Goal: Information Seeking & Learning: Learn about a topic

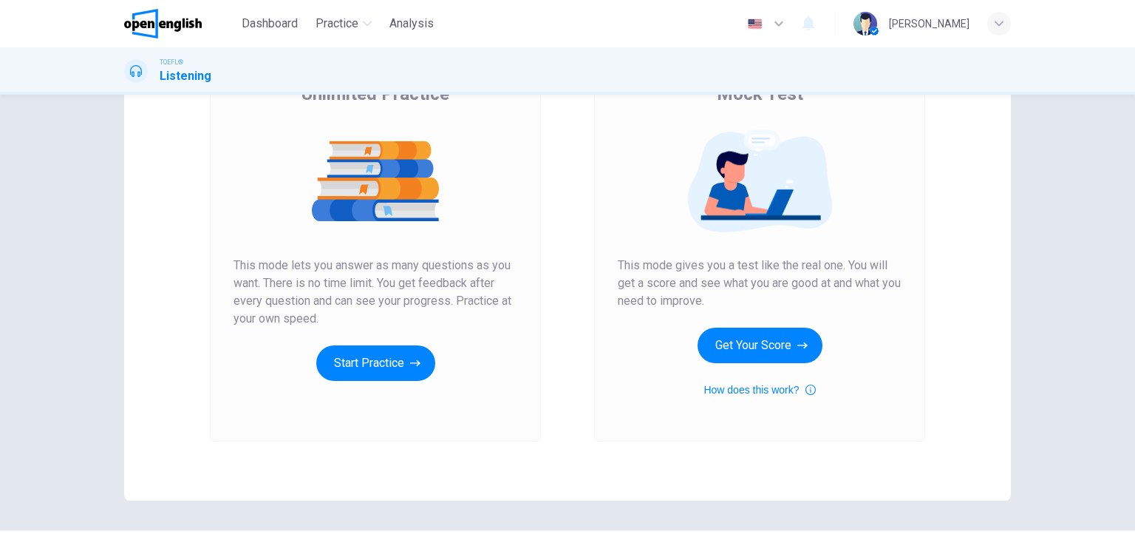
scroll to position [148, 0]
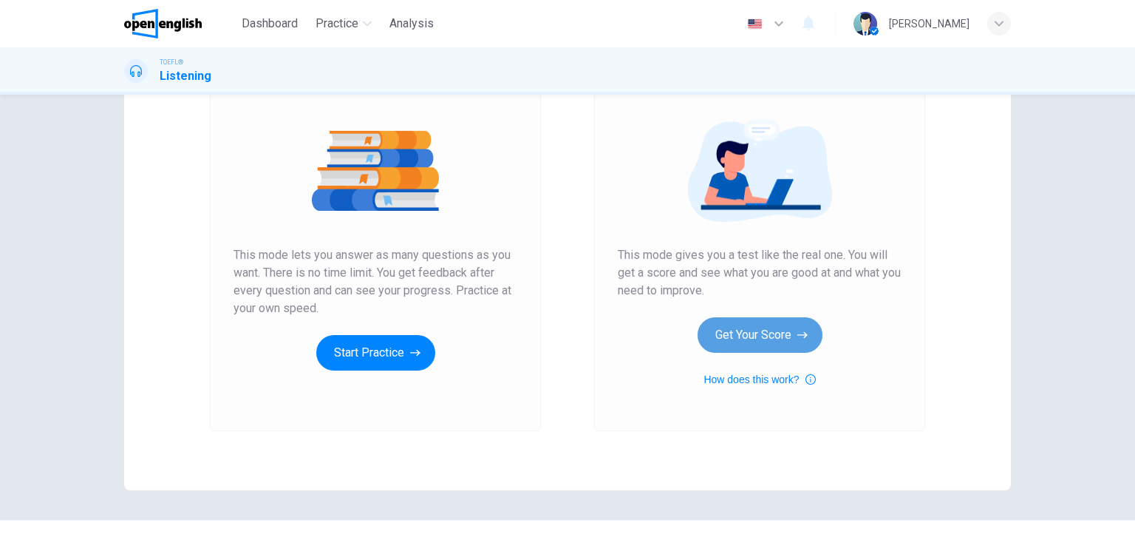
click at [781, 334] on button "Get Your Score" at bounding box center [760, 334] width 125 height 35
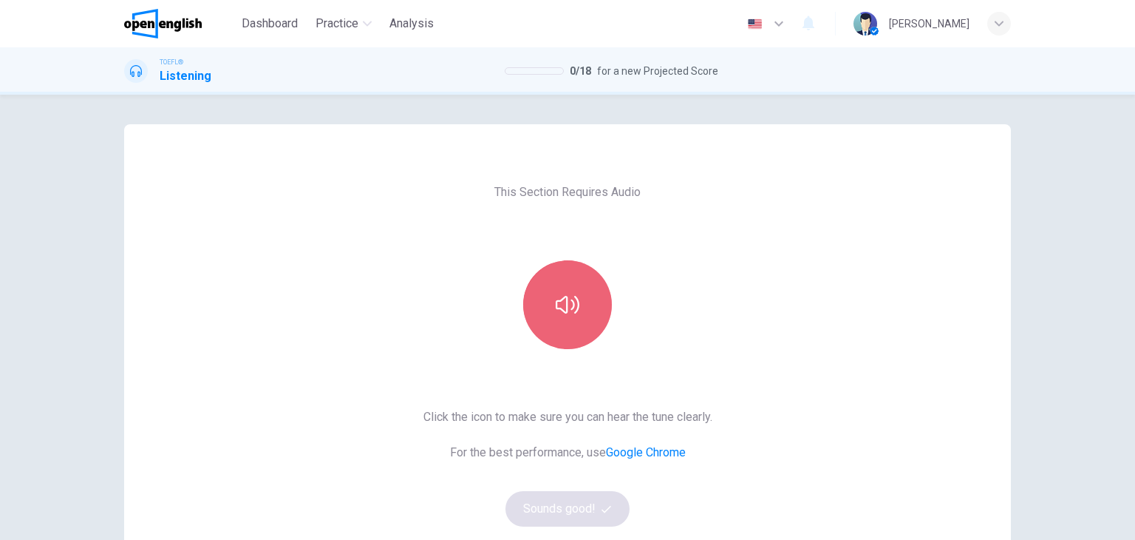
click at [570, 297] on icon "button" at bounding box center [568, 305] width 24 height 24
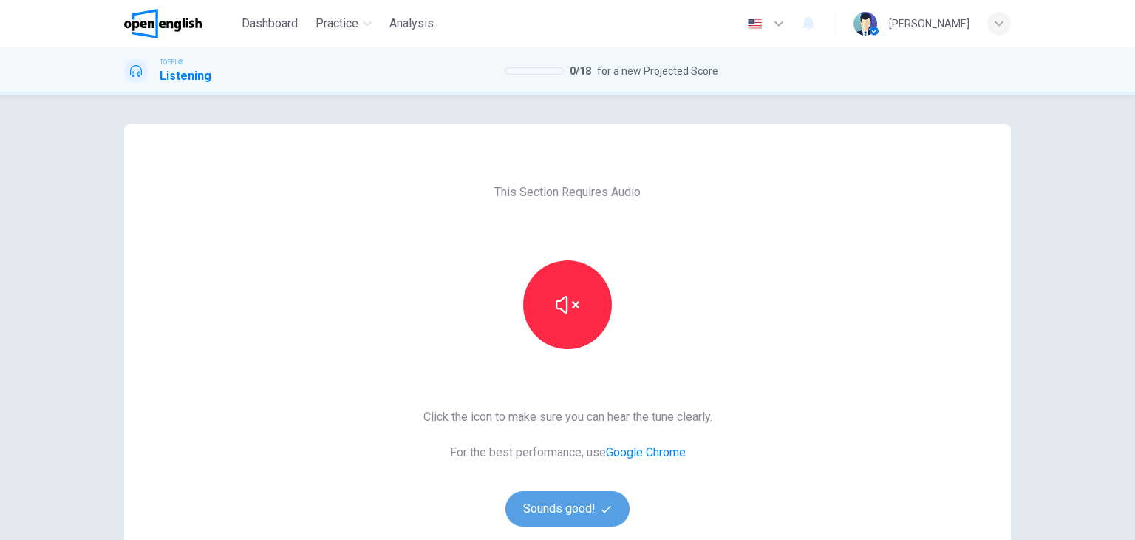
click at [564, 518] on button "Sounds good!" at bounding box center [568, 508] width 124 height 35
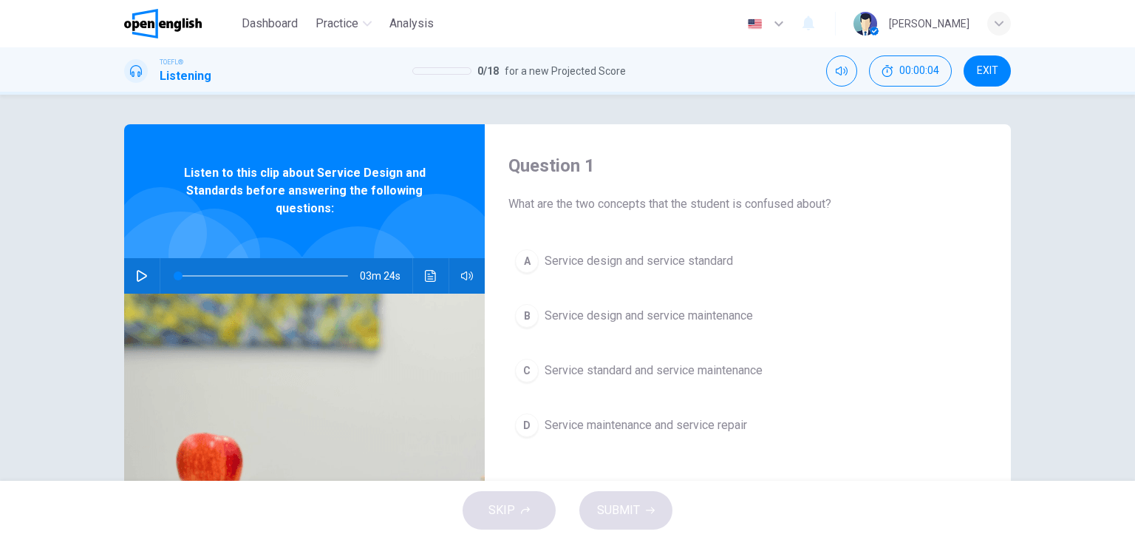
click at [143, 277] on icon "button" at bounding box center [142, 276] width 12 height 12
click at [824, 407] on button "D Service maintenance and service repair" at bounding box center [748, 425] width 479 height 37
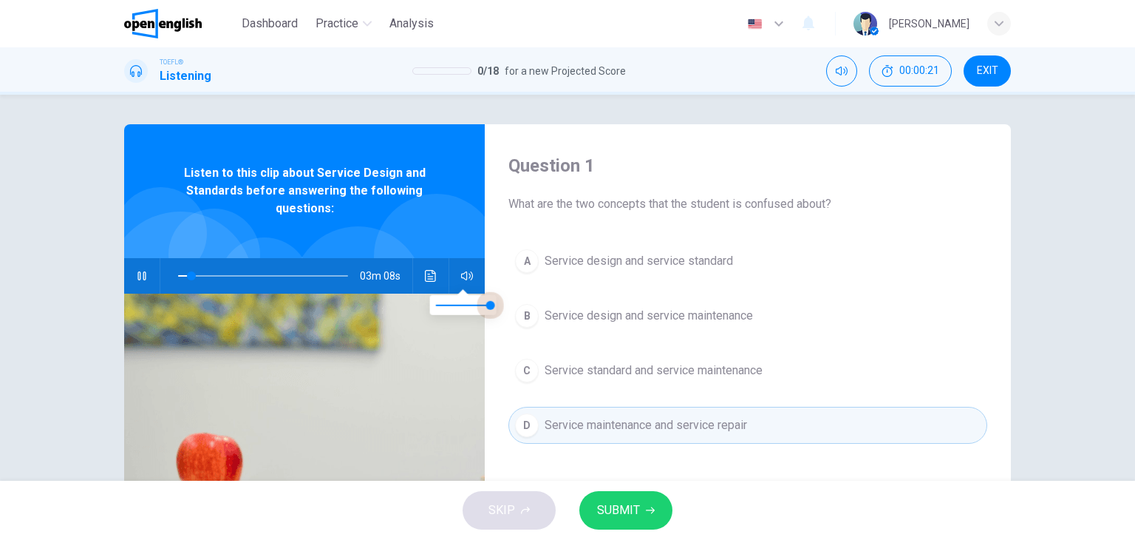
drag, startPoint x: 491, startPoint y: 306, endPoint x: 502, endPoint y: 306, distance: 11.1
click at [495, 306] on span at bounding box center [490, 304] width 9 height 9
click at [726, 118] on div "Question 1 What are the two concepts that the student is confused about? A Serv…" at bounding box center [567, 288] width 1135 height 386
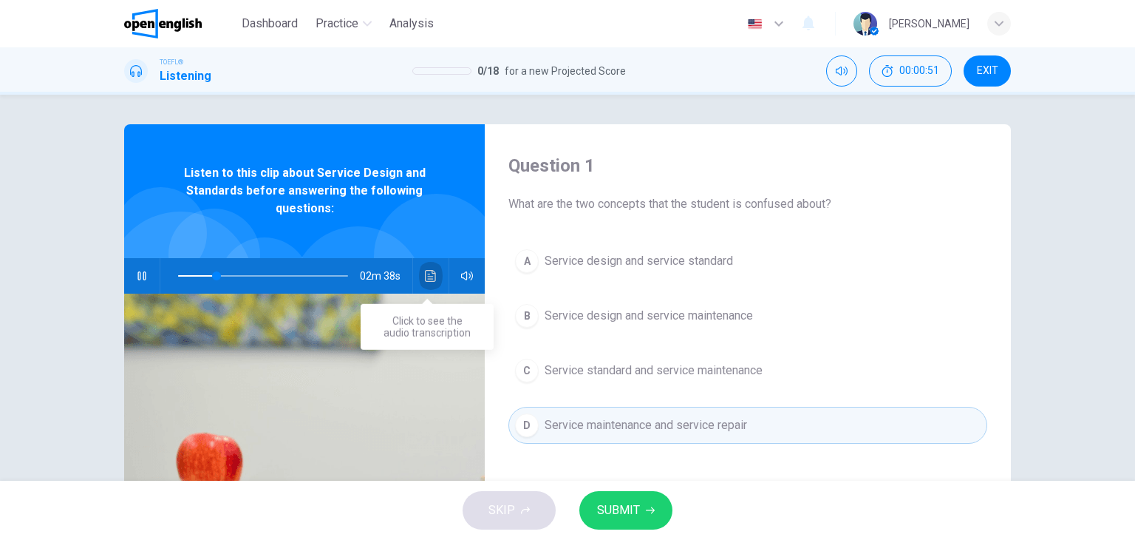
click at [432, 276] on icon "Click to see the audio transcription" at bounding box center [431, 276] width 12 height 12
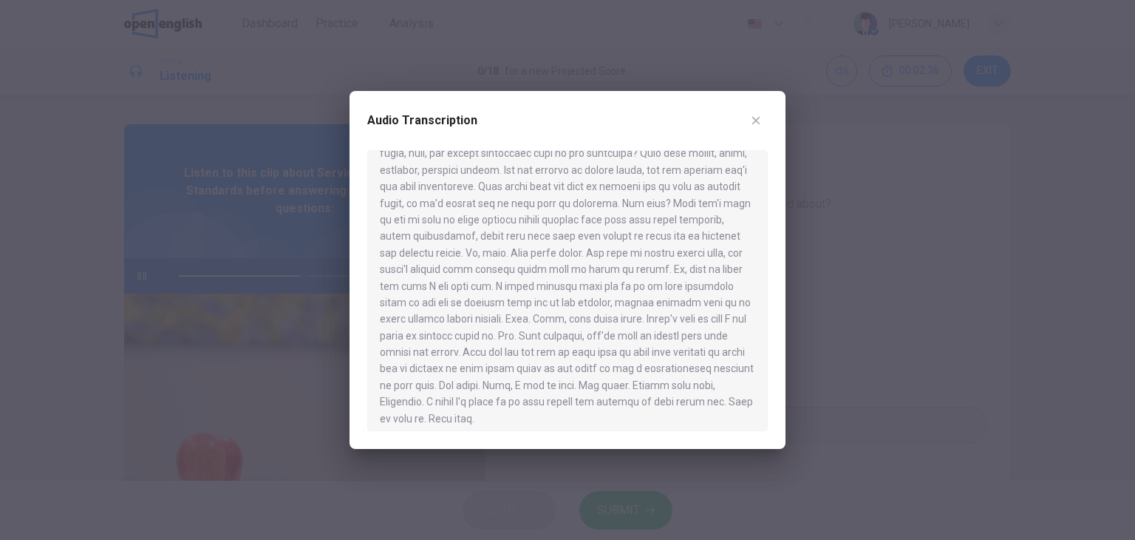
scroll to position [423, 0]
click at [894, 460] on div at bounding box center [567, 270] width 1135 height 540
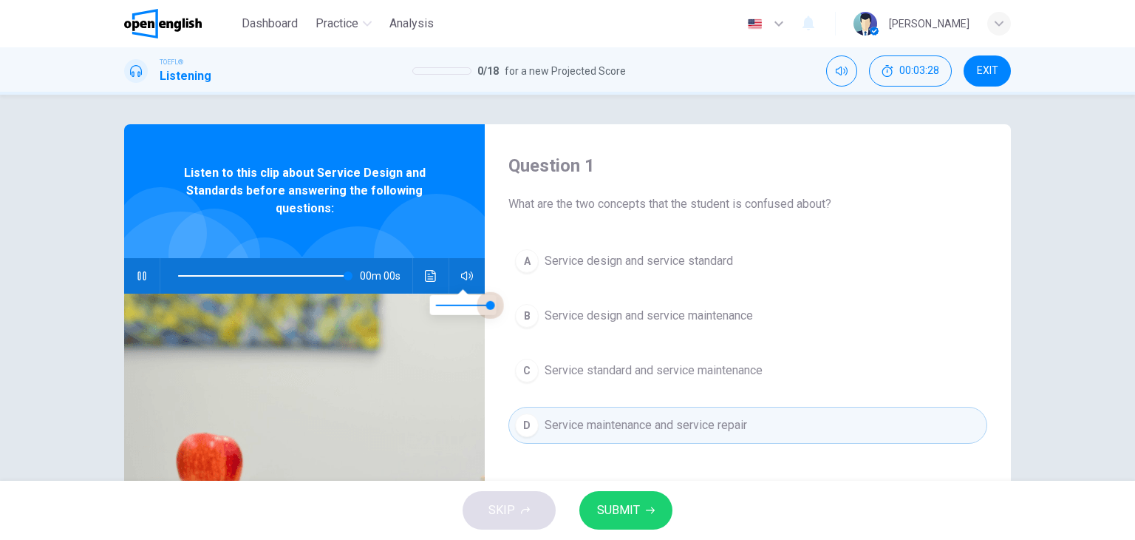
drag, startPoint x: 489, startPoint y: 309, endPoint x: 518, endPoint y: 308, distance: 29.6
click at [509, 308] on body "This site uses cookies, as explained in our Privacy Policy . If you agree to th…" at bounding box center [567, 270] width 1135 height 540
click at [137, 270] on icon "button" at bounding box center [142, 276] width 12 height 12
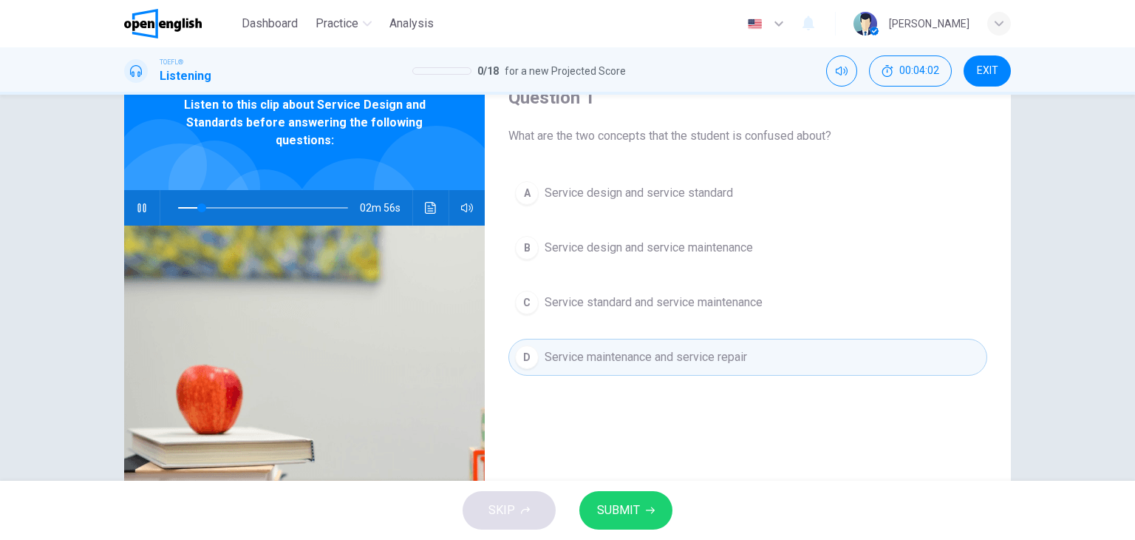
scroll to position [74, 0]
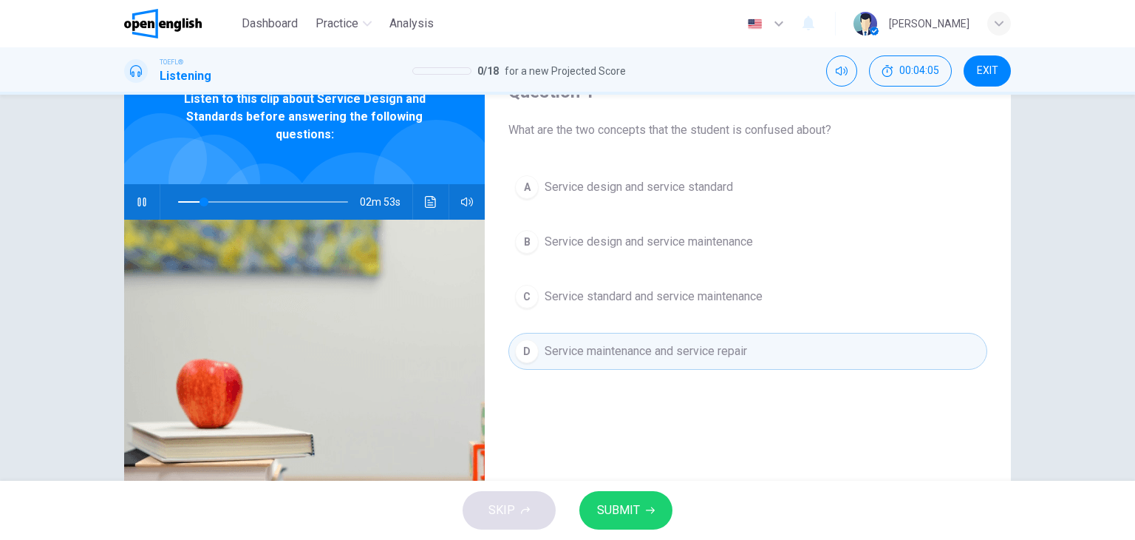
click at [707, 187] on span "Service design and service standard" at bounding box center [639, 187] width 188 height 18
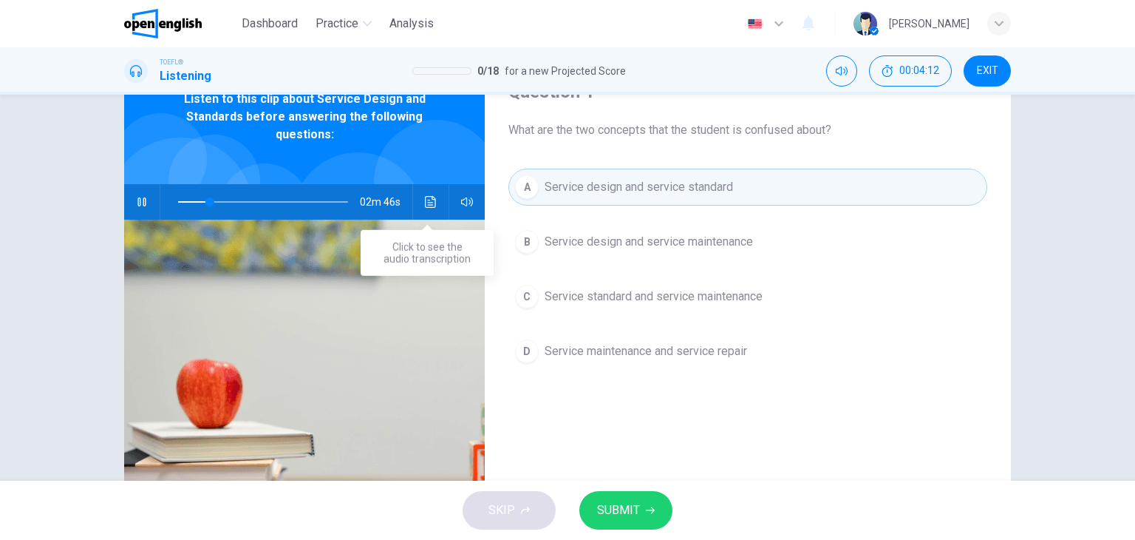
click at [432, 212] on button "Click to see the audio transcription" at bounding box center [431, 201] width 24 height 35
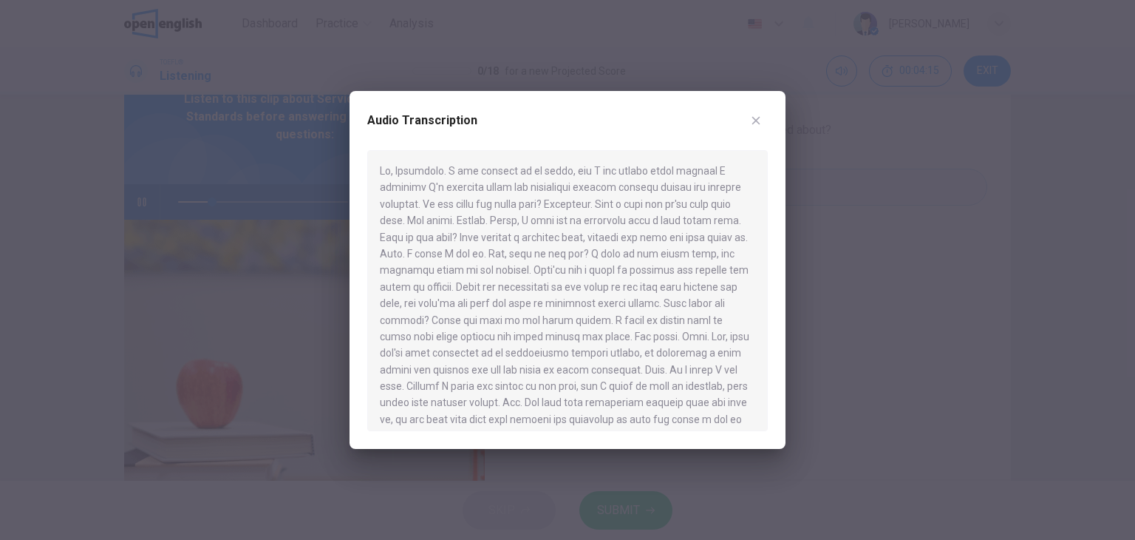
click at [50, 115] on div at bounding box center [567, 270] width 1135 height 540
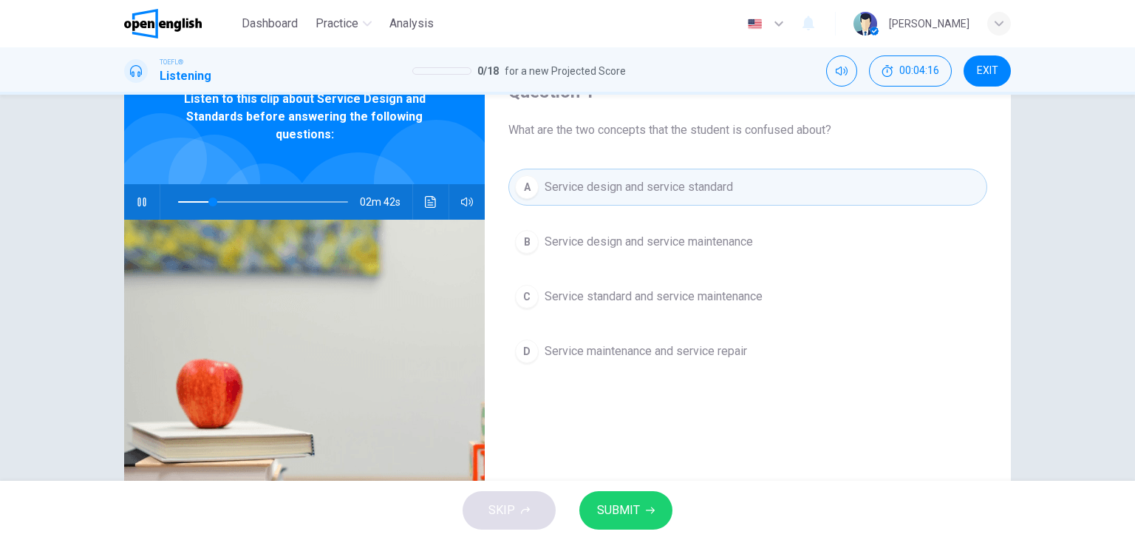
click at [136, 201] on icon "button" at bounding box center [142, 202] width 12 height 12
click at [429, 208] on button "Click to see the audio transcription" at bounding box center [431, 201] width 24 height 35
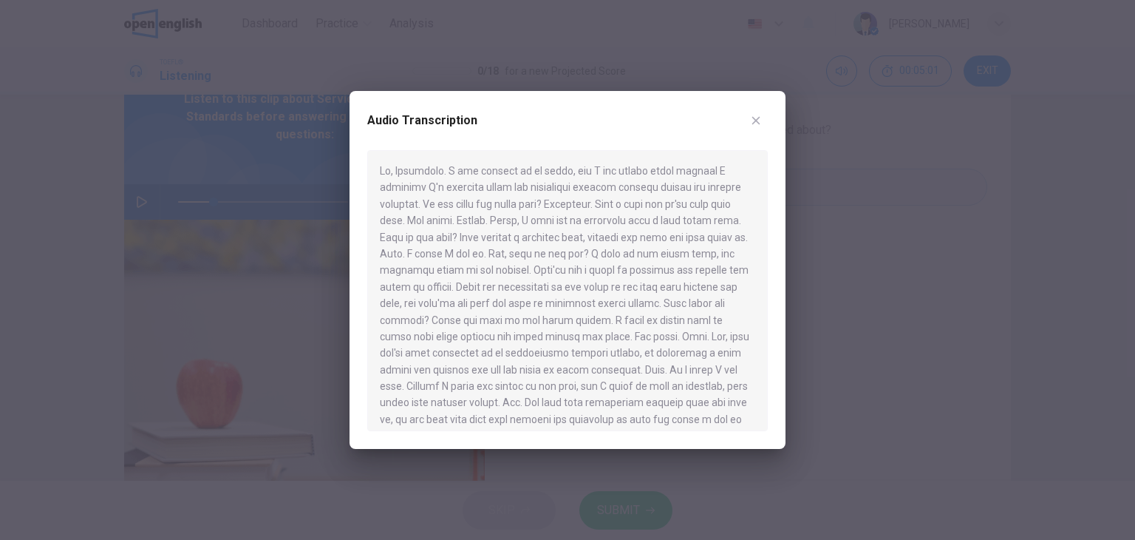
click at [661, 265] on div at bounding box center [567, 290] width 401 height 281
click at [658, 270] on div at bounding box center [567, 290] width 401 height 281
click at [760, 115] on icon "button" at bounding box center [756, 121] width 12 height 12
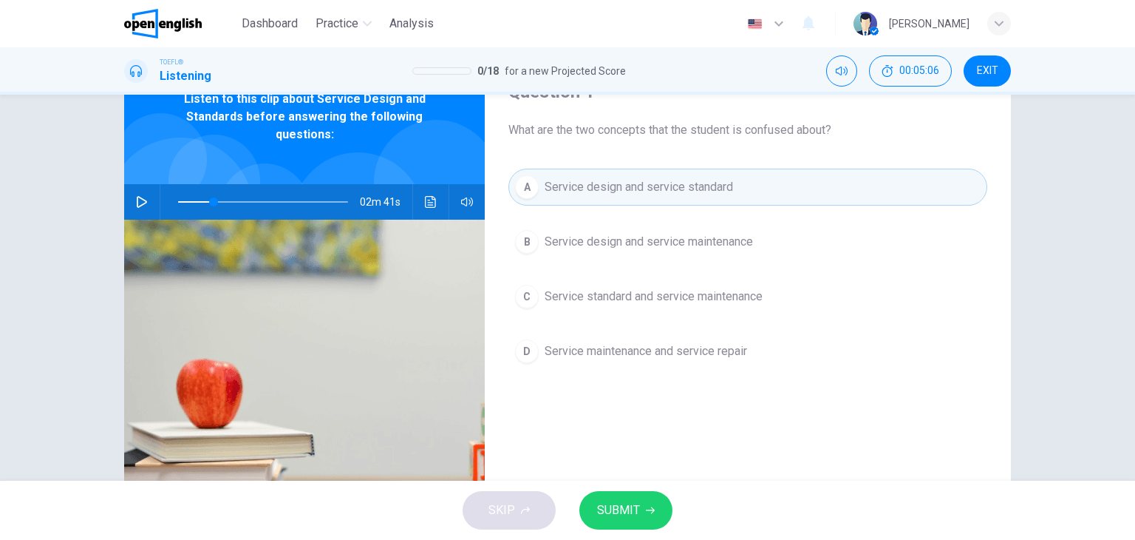
click at [134, 208] on button "button" at bounding box center [142, 201] width 24 height 35
click at [141, 207] on icon "button" at bounding box center [142, 202] width 12 height 12
click at [426, 200] on icon "Click to see the audio transcription" at bounding box center [431, 202] width 12 height 12
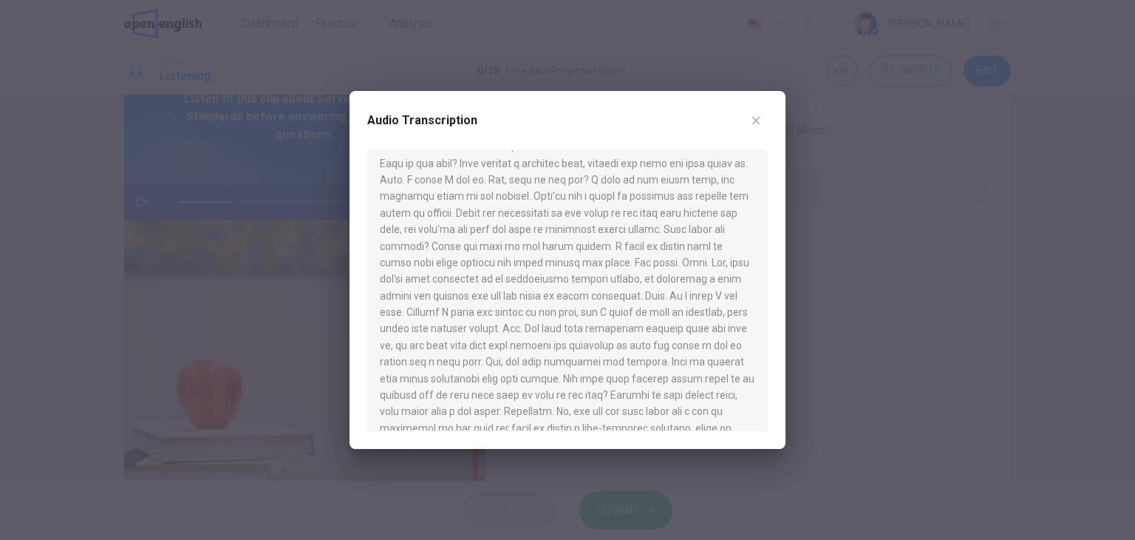
click at [92, 287] on div at bounding box center [567, 270] width 1135 height 540
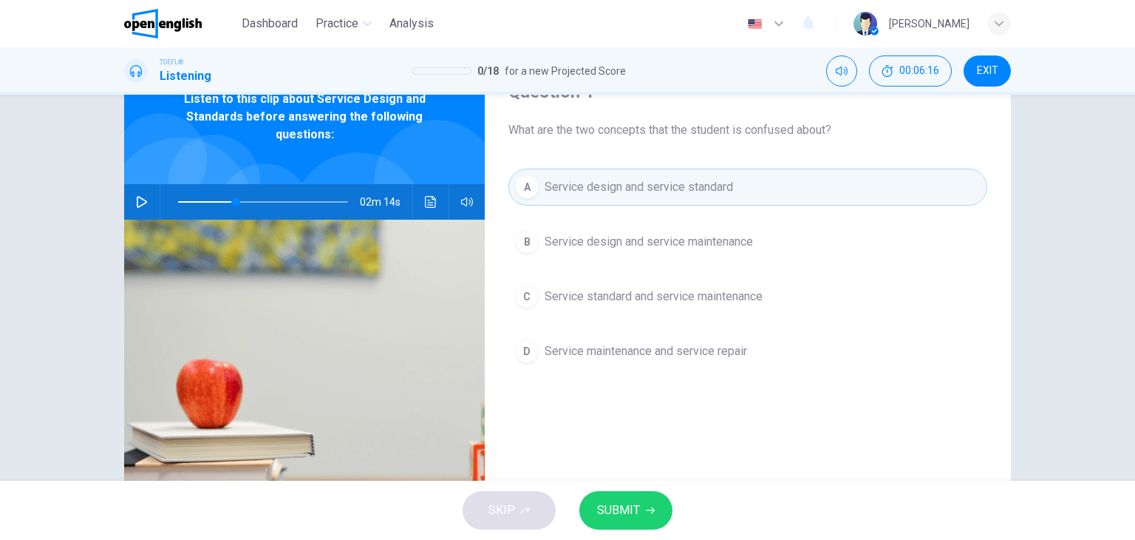
click at [147, 199] on button "button" at bounding box center [142, 201] width 24 height 35
click at [142, 202] on icon "button" at bounding box center [142, 202] width 12 height 12
type input "**"
